Goal: Information Seeking & Learning: Find specific fact

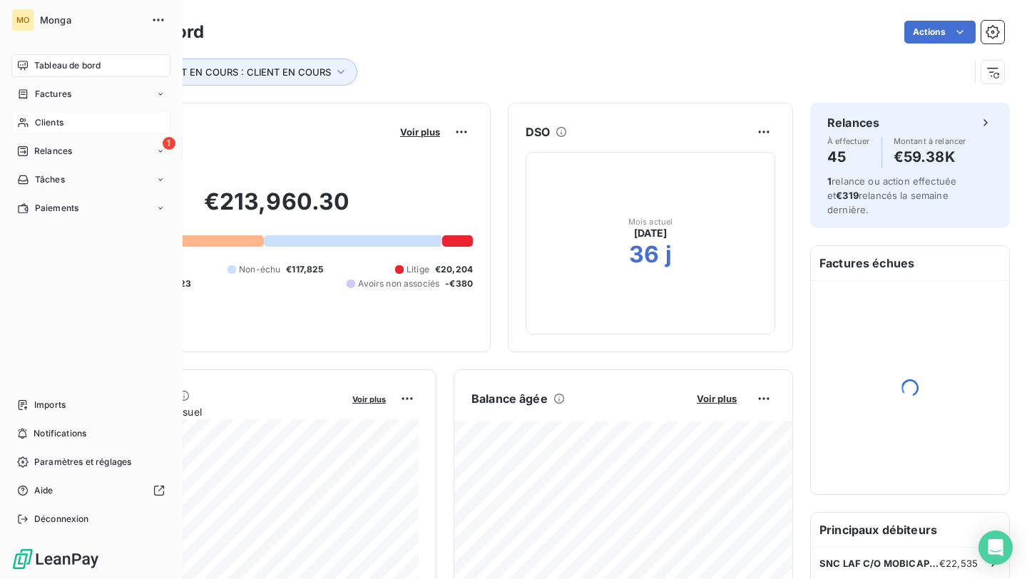
click at [29, 120] on div "Clients" at bounding box center [90, 122] width 159 height 23
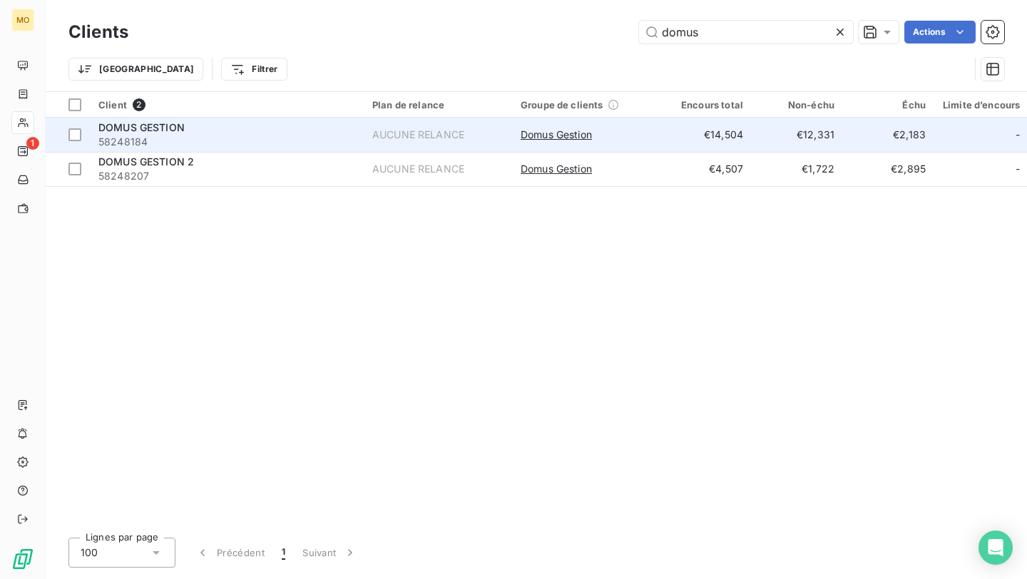
type input "domus"
click at [214, 133] on div "DOMUS GESTION" at bounding box center [226, 127] width 257 height 14
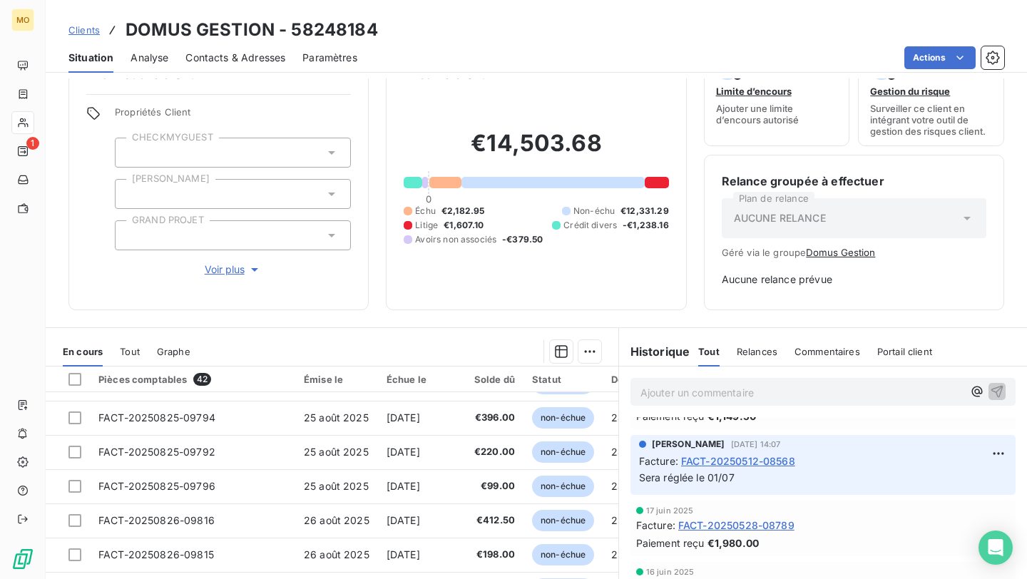
scroll to position [5496, 0]
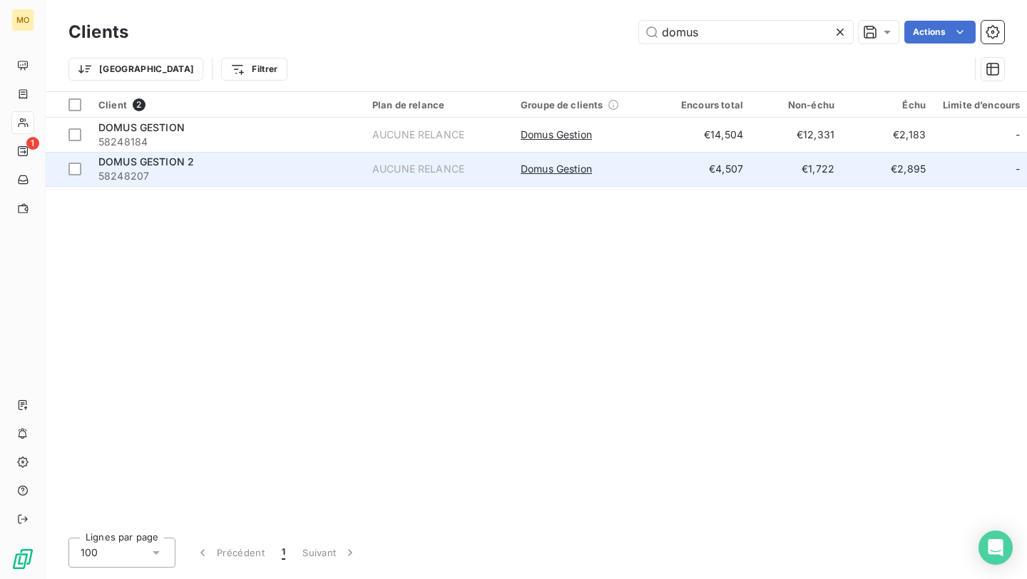
click at [223, 173] on span "58248207" at bounding box center [226, 176] width 257 height 14
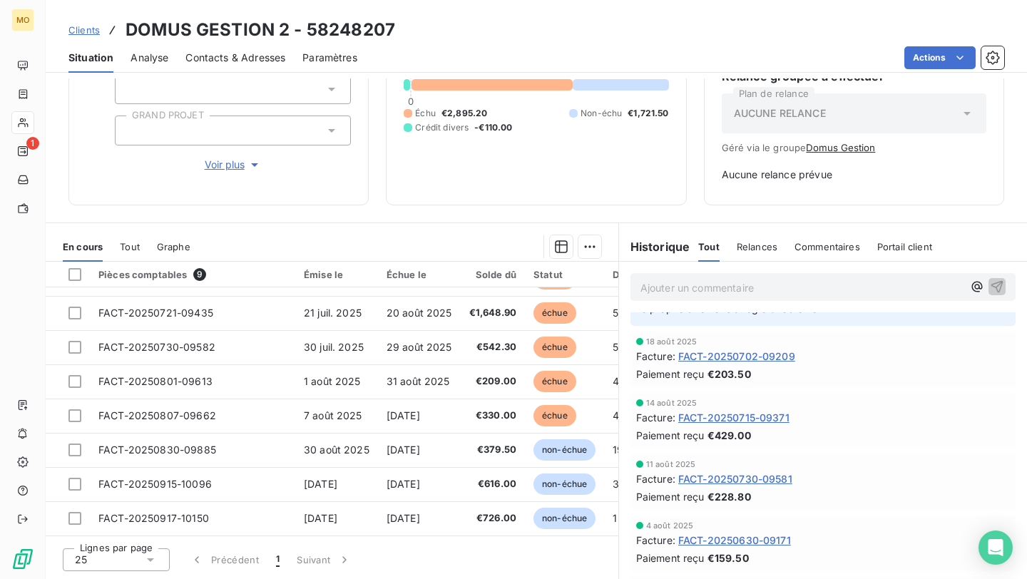
scroll to position [1389, 0]
click at [726, 411] on span "FACT-20250715-09371" at bounding box center [733, 415] width 111 height 15
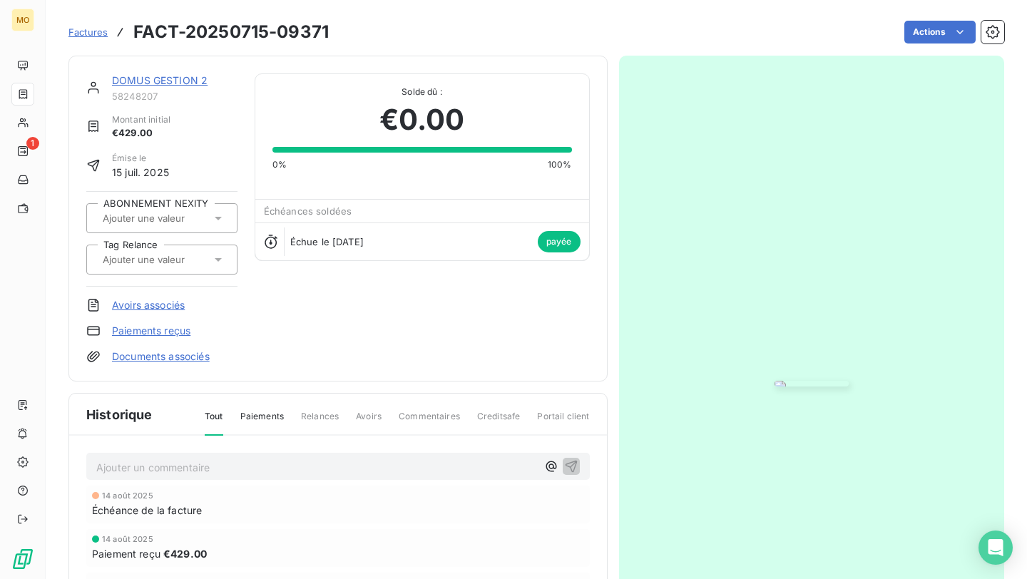
click at [774, 381] on img "button" at bounding box center [811, 384] width 74 height 6
